Goal: Find specific page/section: Find specific page/section

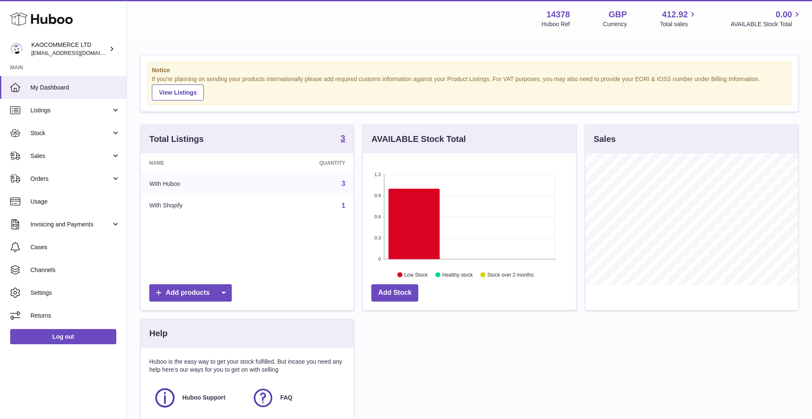
scroll to position [132, 213]
click at [72, 134] on span "Stock" at bounding box center [70, 133] width 81 height 8
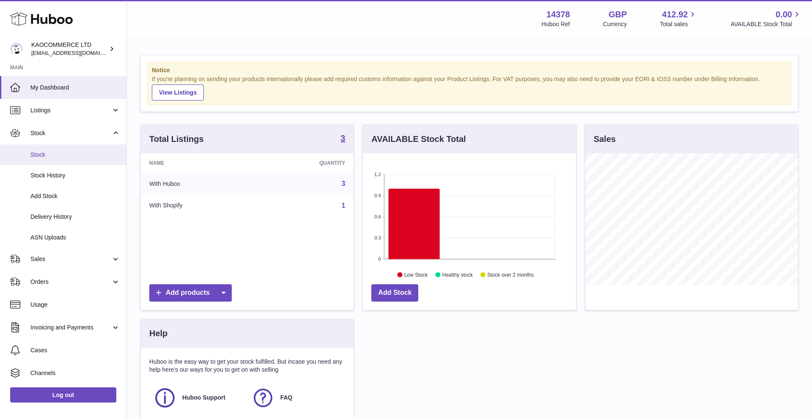
click at [63, 156] on span "Stock" at bounding box center [75, 155] width 90 height 8
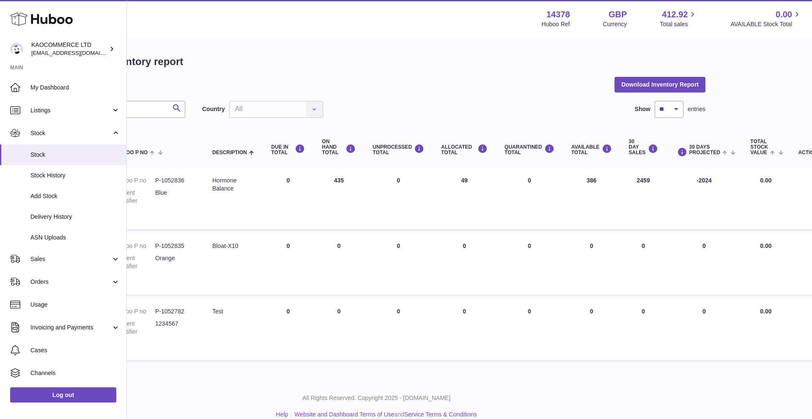
scroll to position [0, 99]
